Goal: Information Seeking & Learning: Learn about a topic

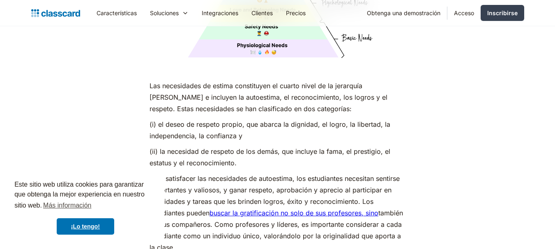
scroll to position [2991, 0]
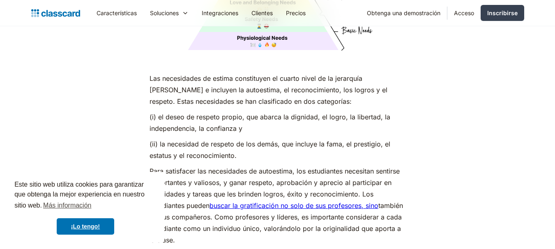
drag, startPoint x: 558, startPoint y: 184, endPoint x: 560, endPoint y: 177, distance: 7.1
click at [84, 225] on font "¡Lo tengo!" at bounding box center [85, 226] width 29 height 7
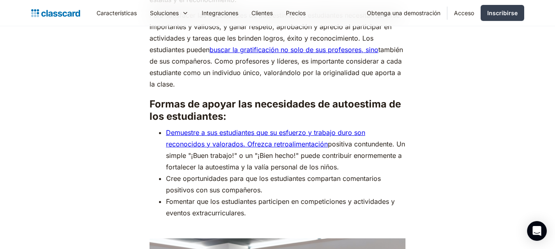
scroll to position [3155, 0]
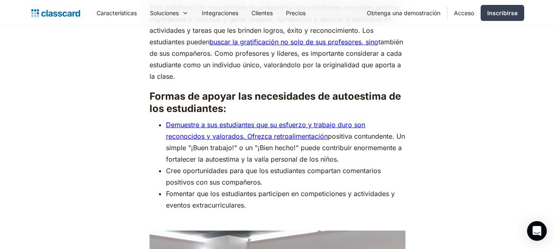
drag, startPoint x: 552, startPoint y: 169, endPoint x: 552, endPoint y: 175, distance: 6.2
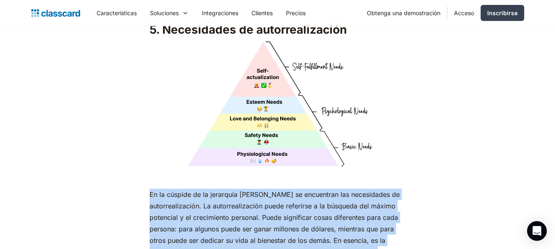
scroll to position [3651, 0]
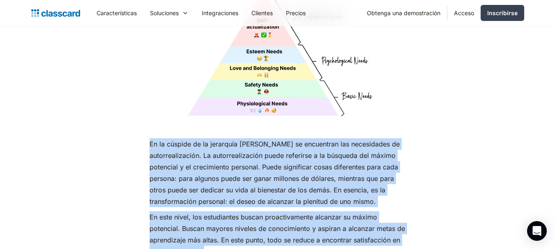
drag, startPoint x: 145, startPoint y: 102, endPoint x: 324, endPoint y: 94, distance: 178.8
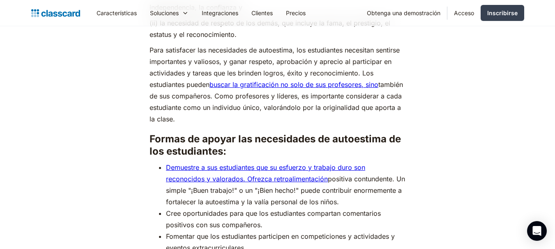
scroll to position [3104, 0]
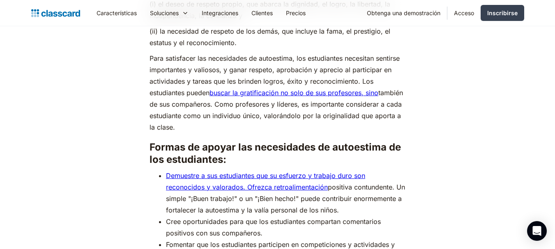
copy div "Lo ip dolorsi am co adipiscin el Seddoe te incididunt utl etdoloremag al enimad…"
